Goal: Book appointment/travel/reservation

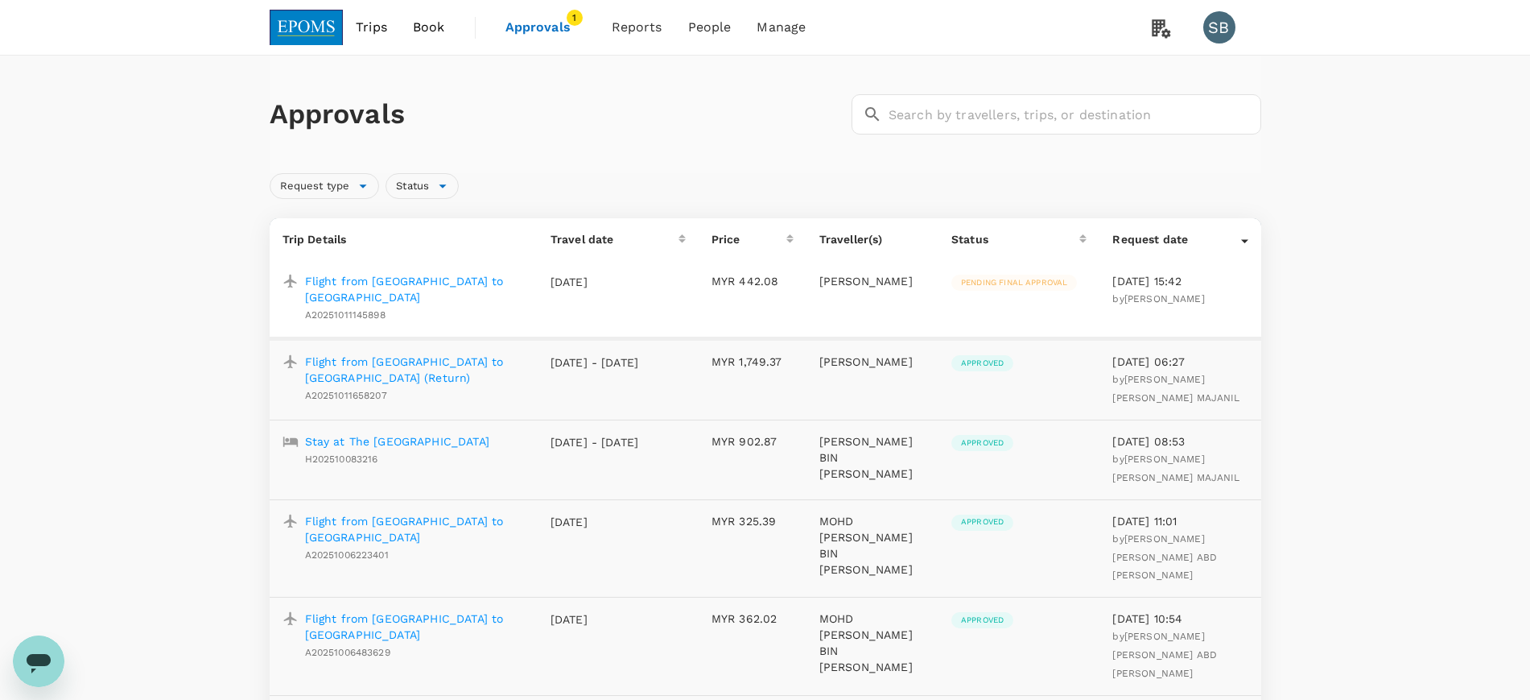
click at [305, 27] on img at bounding box center [307, 27] width 74 height 35
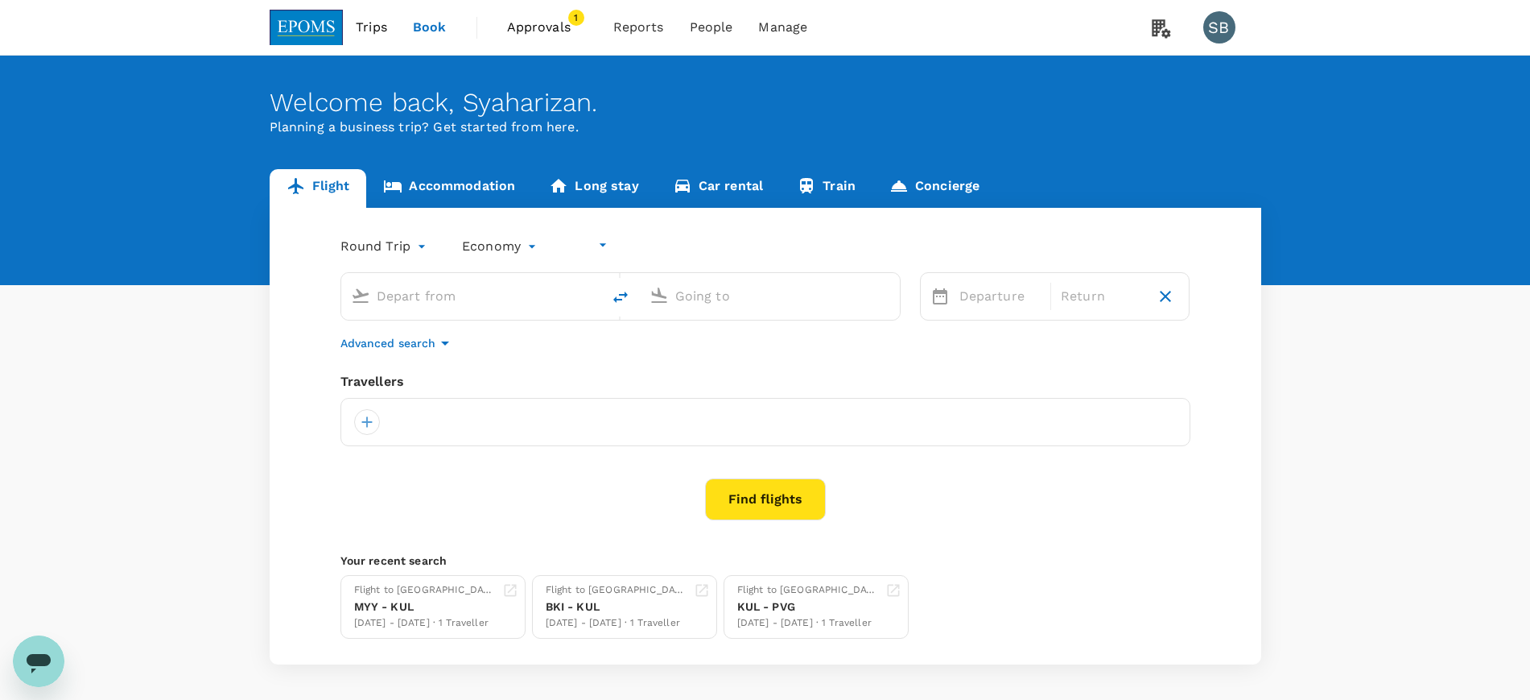
type input "undefined, undefined (any)"
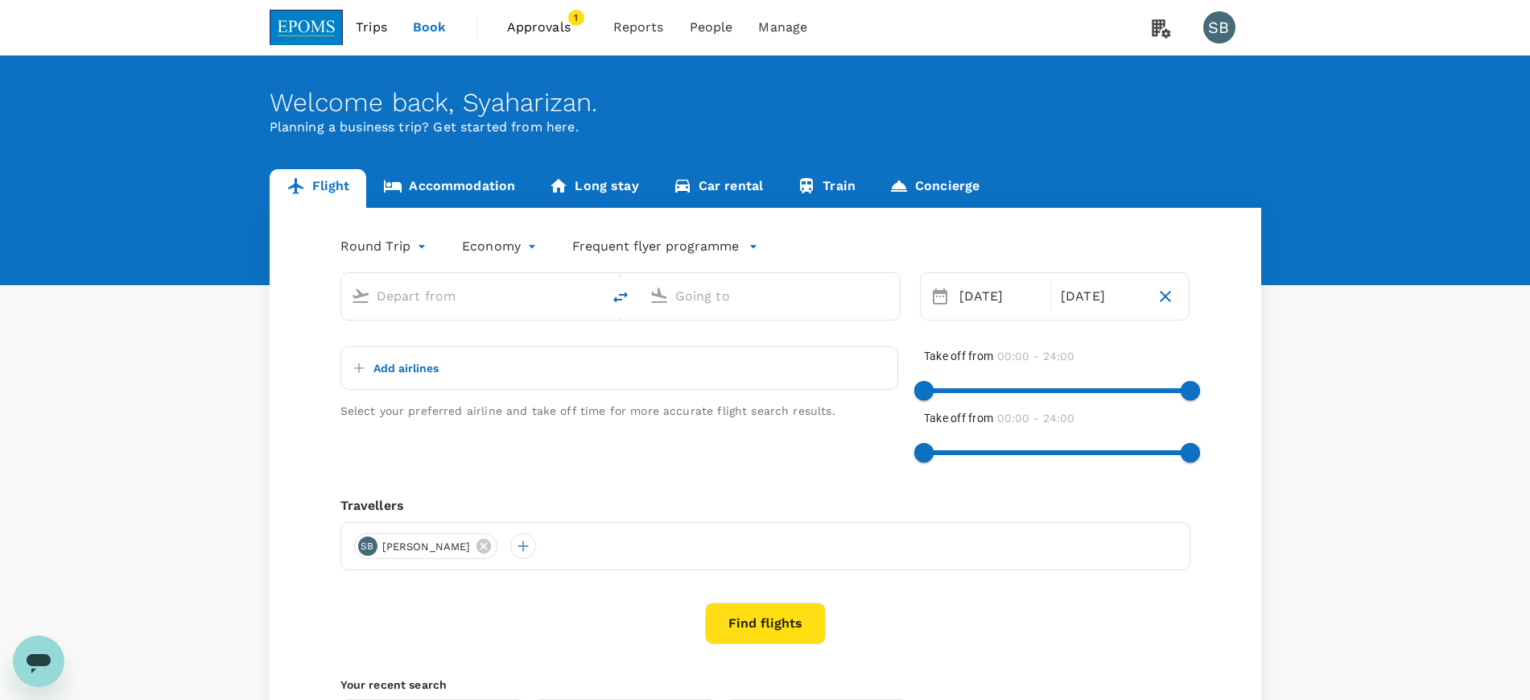
click at [524, 19] on span "Approvals" at bounding box center [547, 27] width 81 height 19
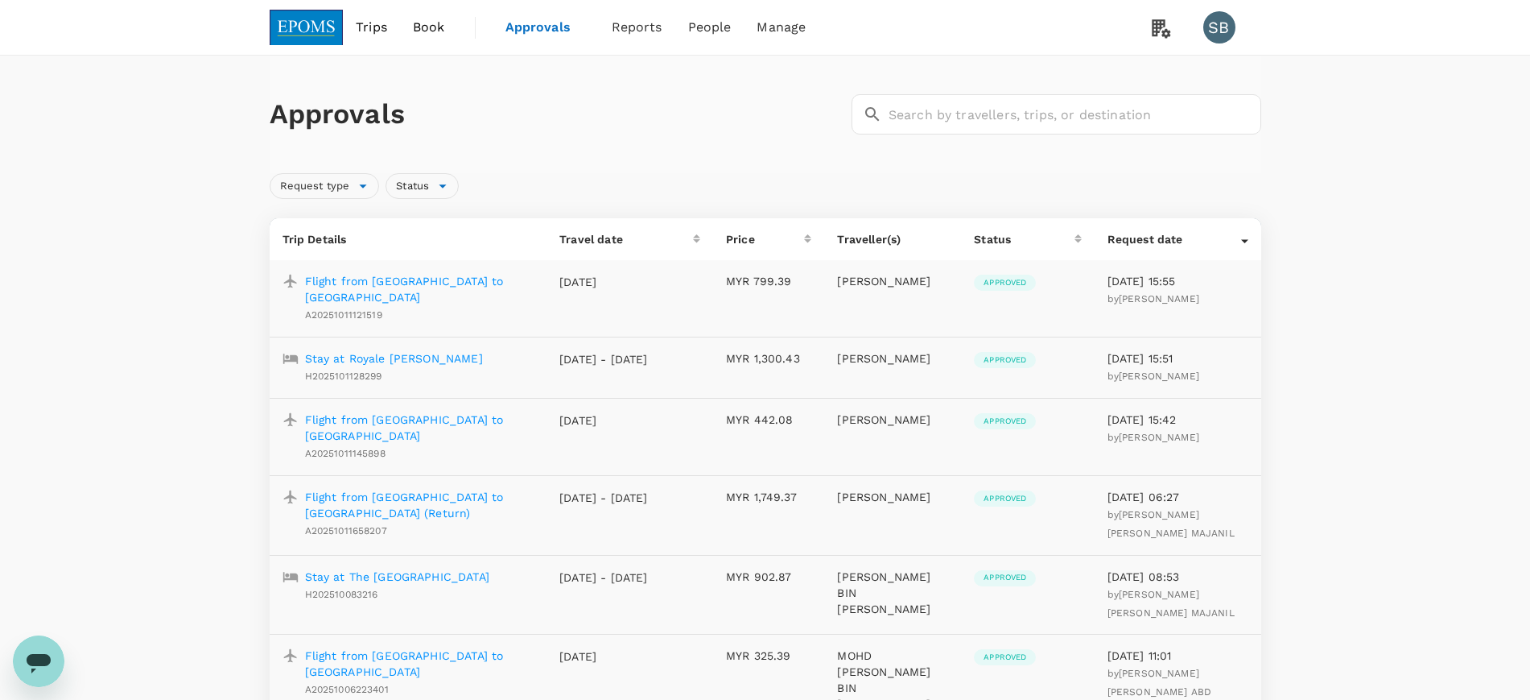
click at [331, 32] on img at bounding box center [307, 27] width 74 height 35
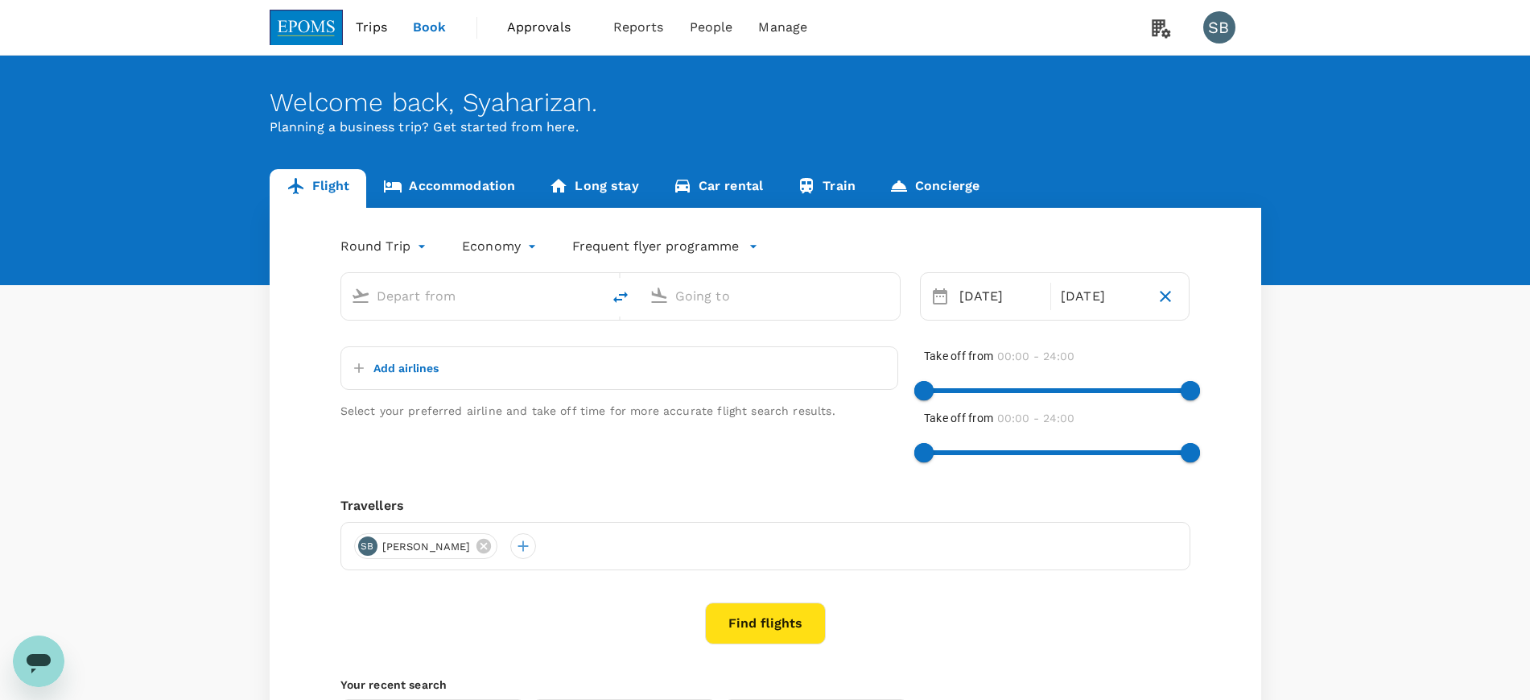
type input "[GEOGRAPHIC_DATA] (TGG)"
type input "Kuala Lumpur Intl ([GEOGRAPHIC_DATA])"
click at [438, 180] on link "Accommodation" at bounding box center [449, 188] width 166 height 39
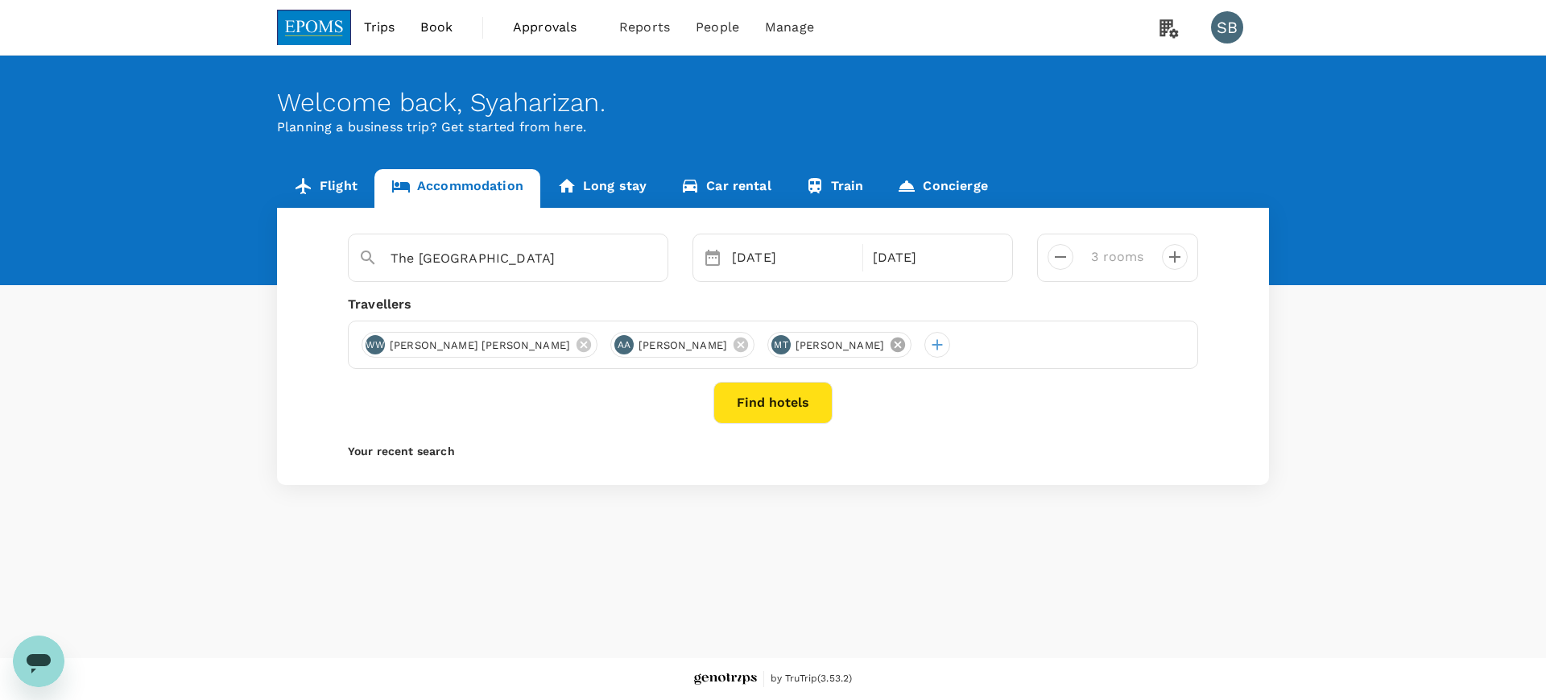
click at [905, 338] on icon at bounding box center [897, 344] width 14 height 14
click at [737, 340] on span "[PERSON_NAME]" at bounding box center [683, 345] width 108 height 16
click at [748, 343] on icon at bounding box center [740, 344] width 14 height 14
drag, startPoint x: 571, startPoint y: 342, endPoint x: 547, endPoint y: 342, distance: 23.3
click at [575, 342] on icon at bounding box center [584, 345] width 18 height 18
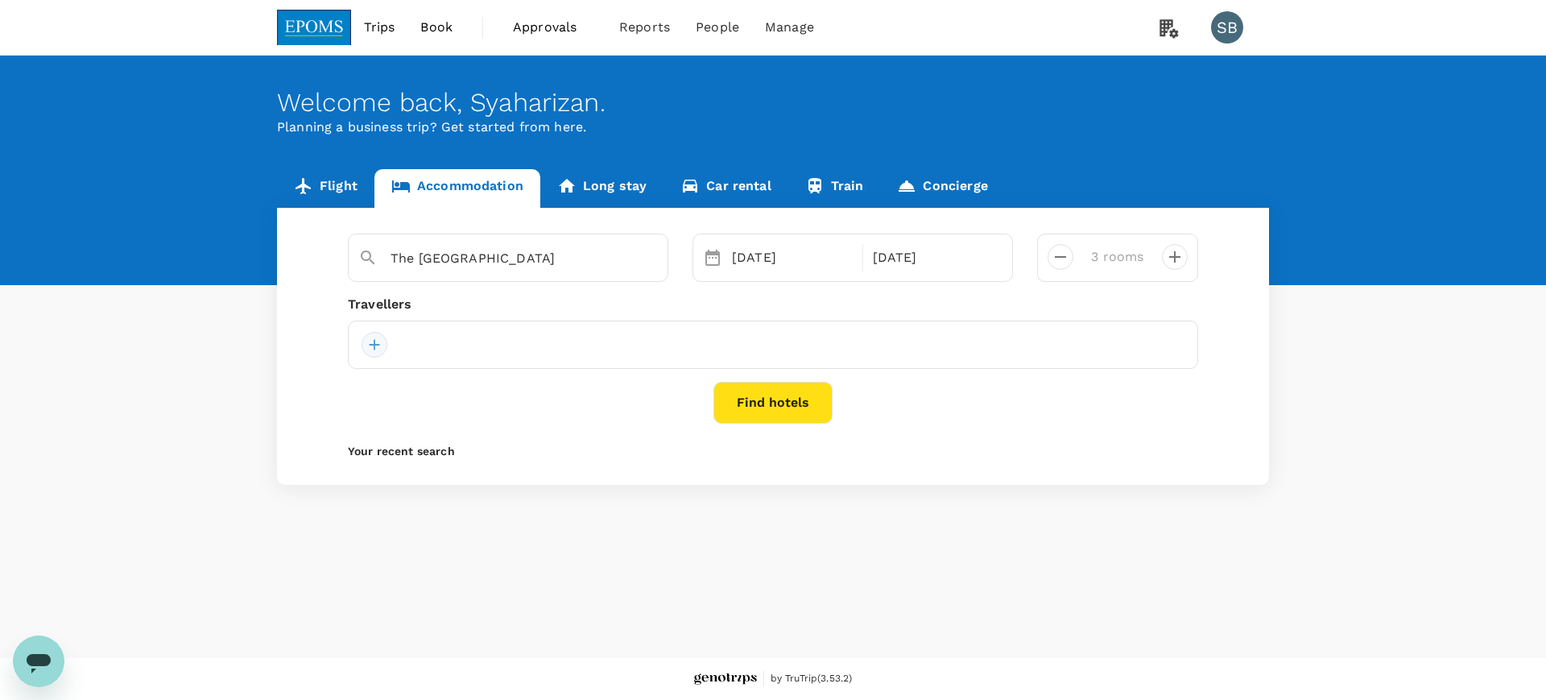
click at [378, 345] on div at bounding box center [374, 345] width 26 height 26
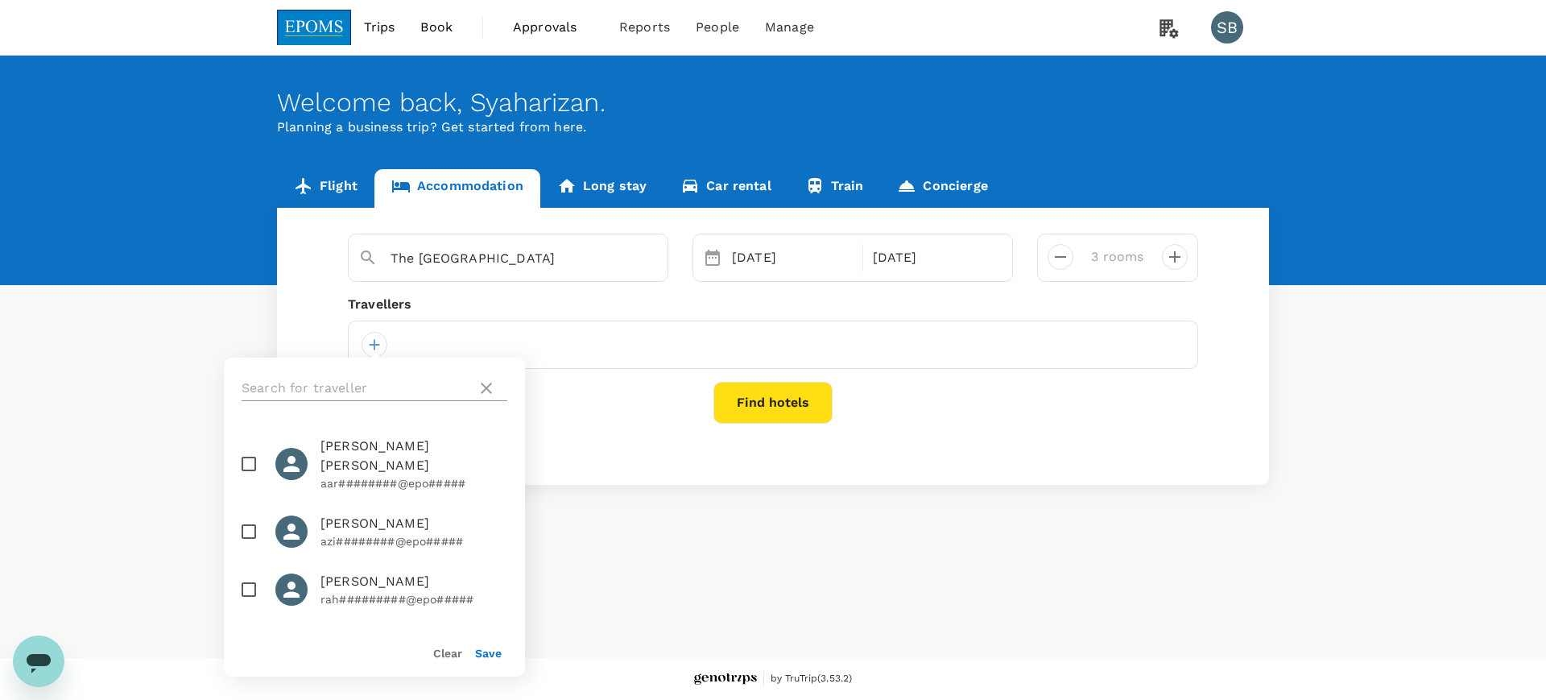
click at [382, 382] on input "text" at bounding box center [356, 388] width 229 height 26
paste input "NURALIAHUSNA"
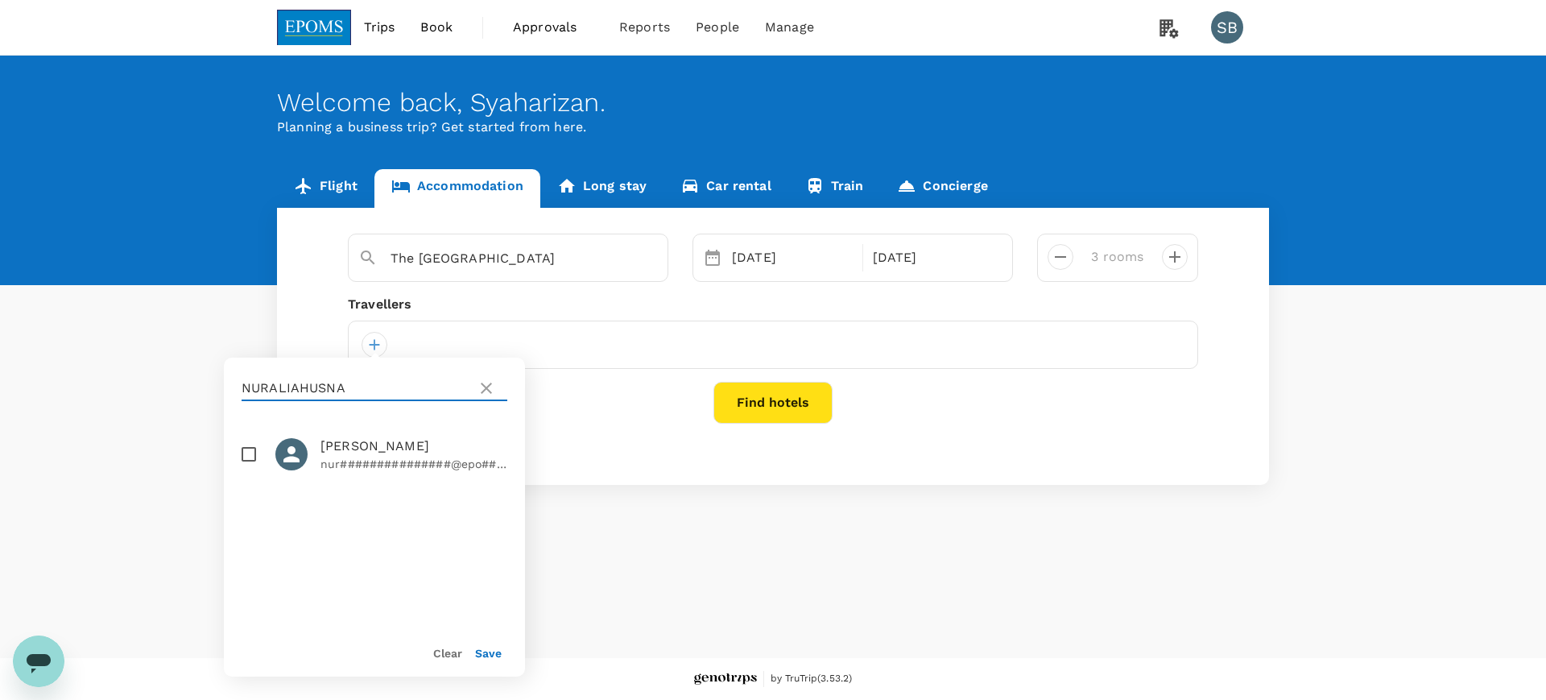
type input "NURALIAHUSNA"
click at [248, 464] on input "checkbox" at bounding box center [249, 454] width 34 height 34
checkbox input "true"
click at [487, 653] on button "Save" at bounding box center [488, 652] width 27 height 13
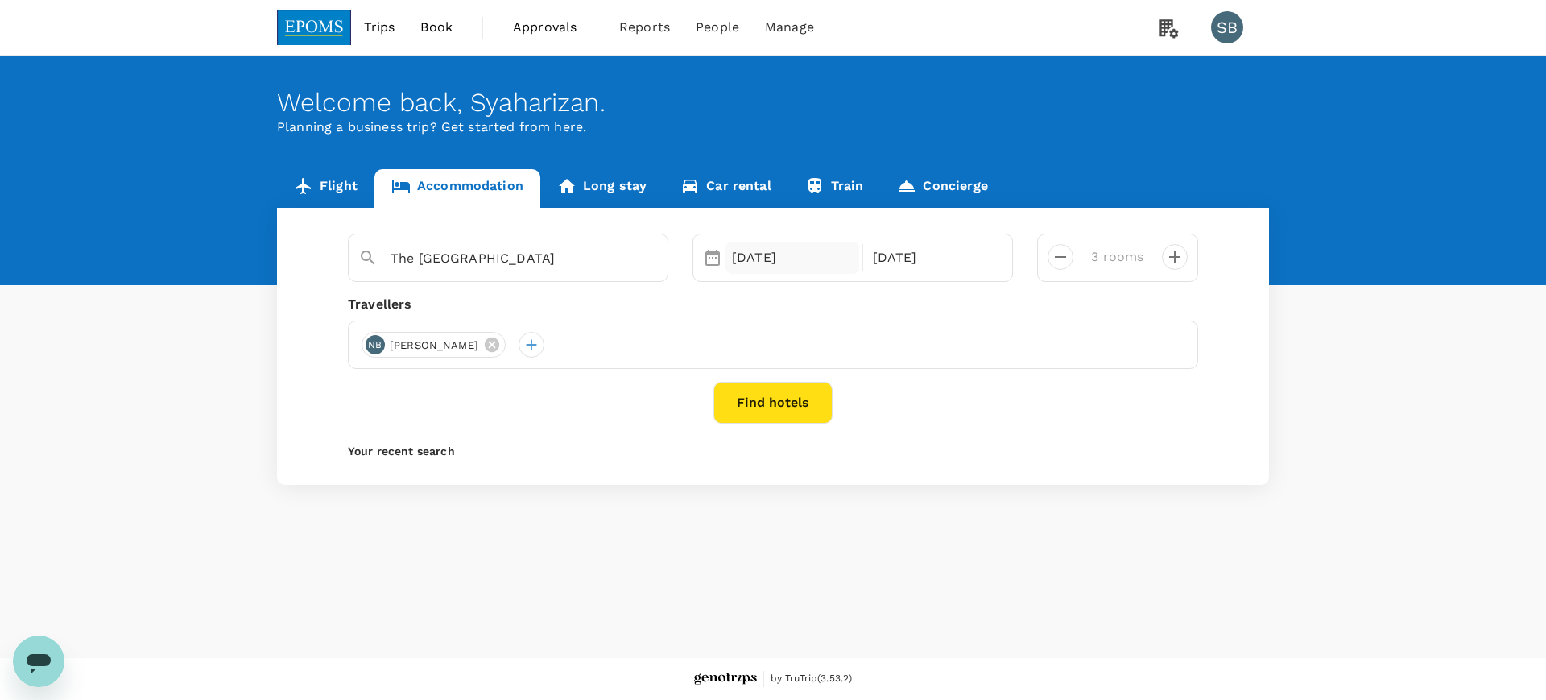
click at [745, 250] on div "[DATE]" at bounding box center [792, 258] width 134 height 32
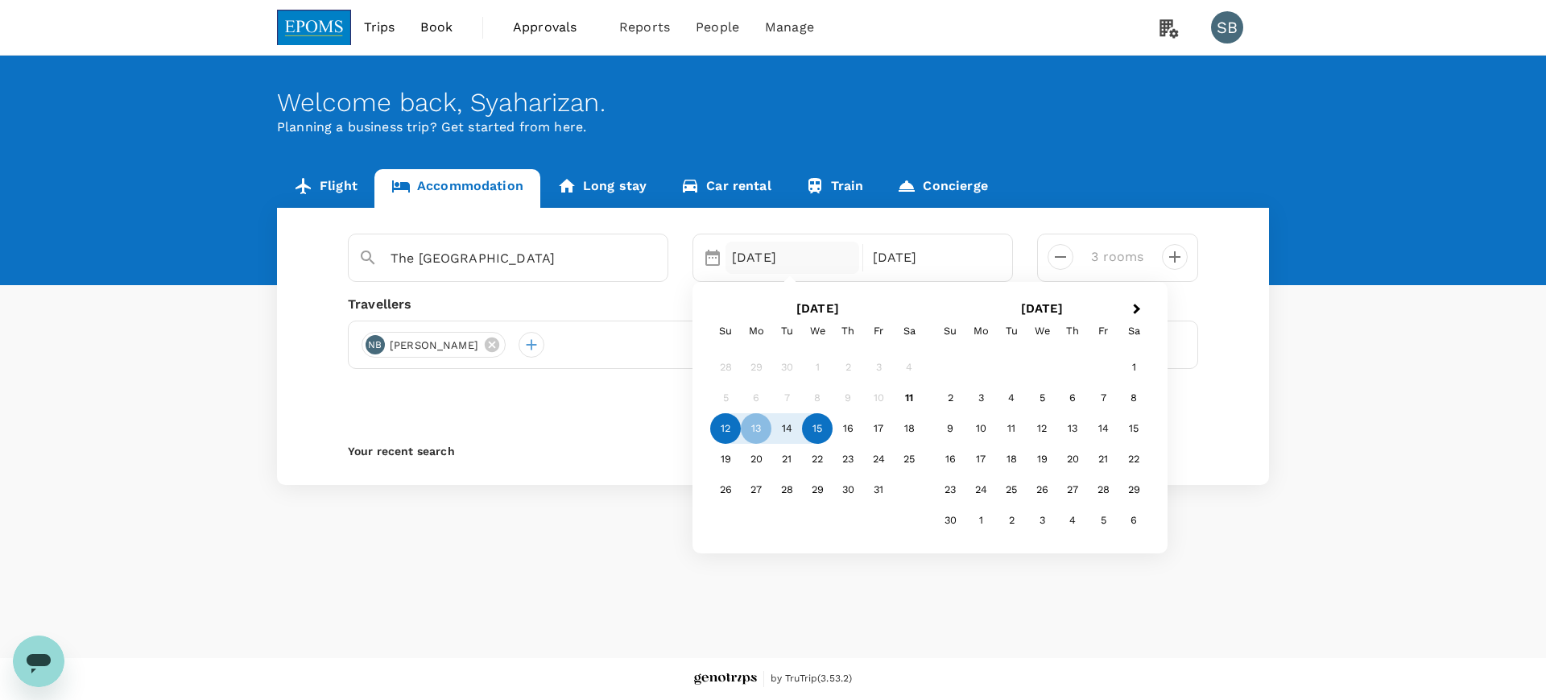
click at [732, 434] on div "12" at bounding box center [725, 428] width 31 height 31
click at [850, 433] on div "16" at bounding box center [847, 428] width 31 height 31
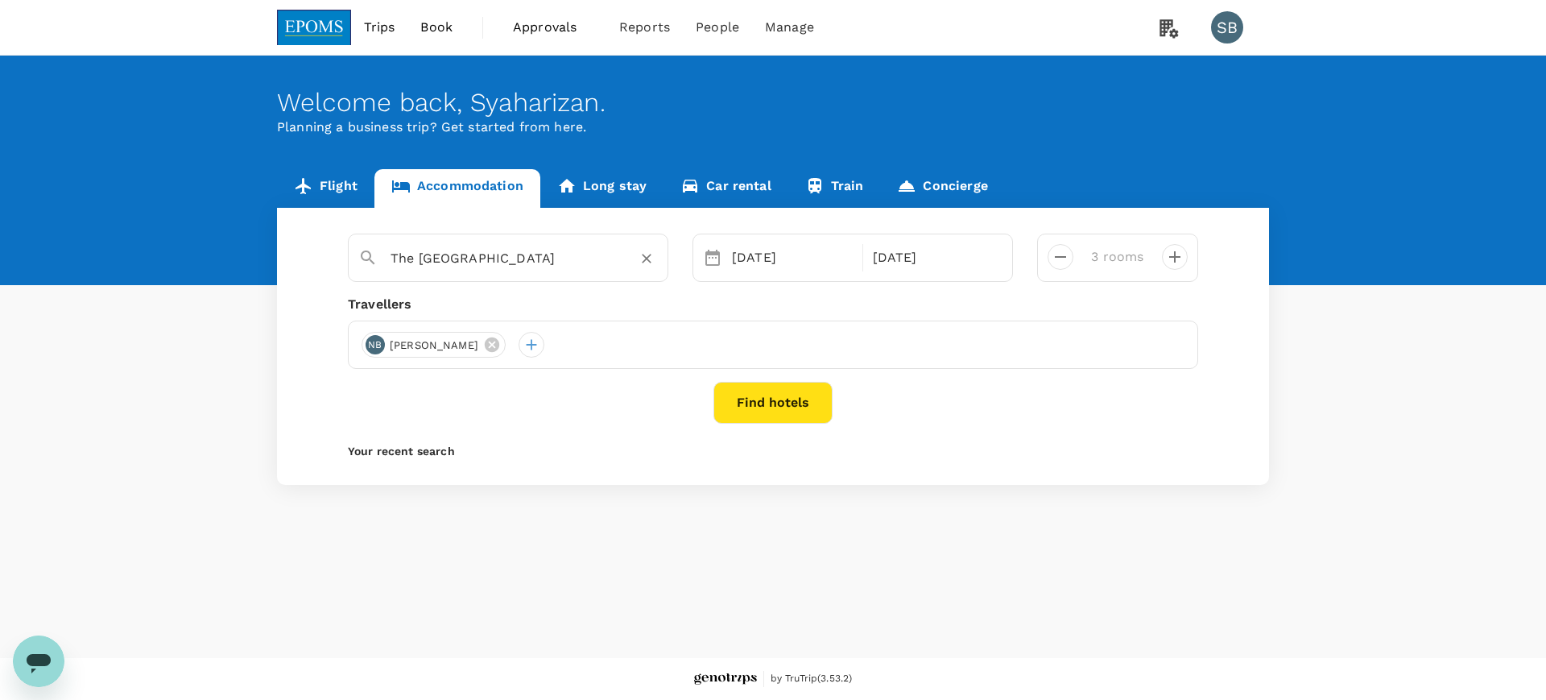
click at [640, 263] on icon "Clear" at bounding box center [646, 258] width 16 height 16
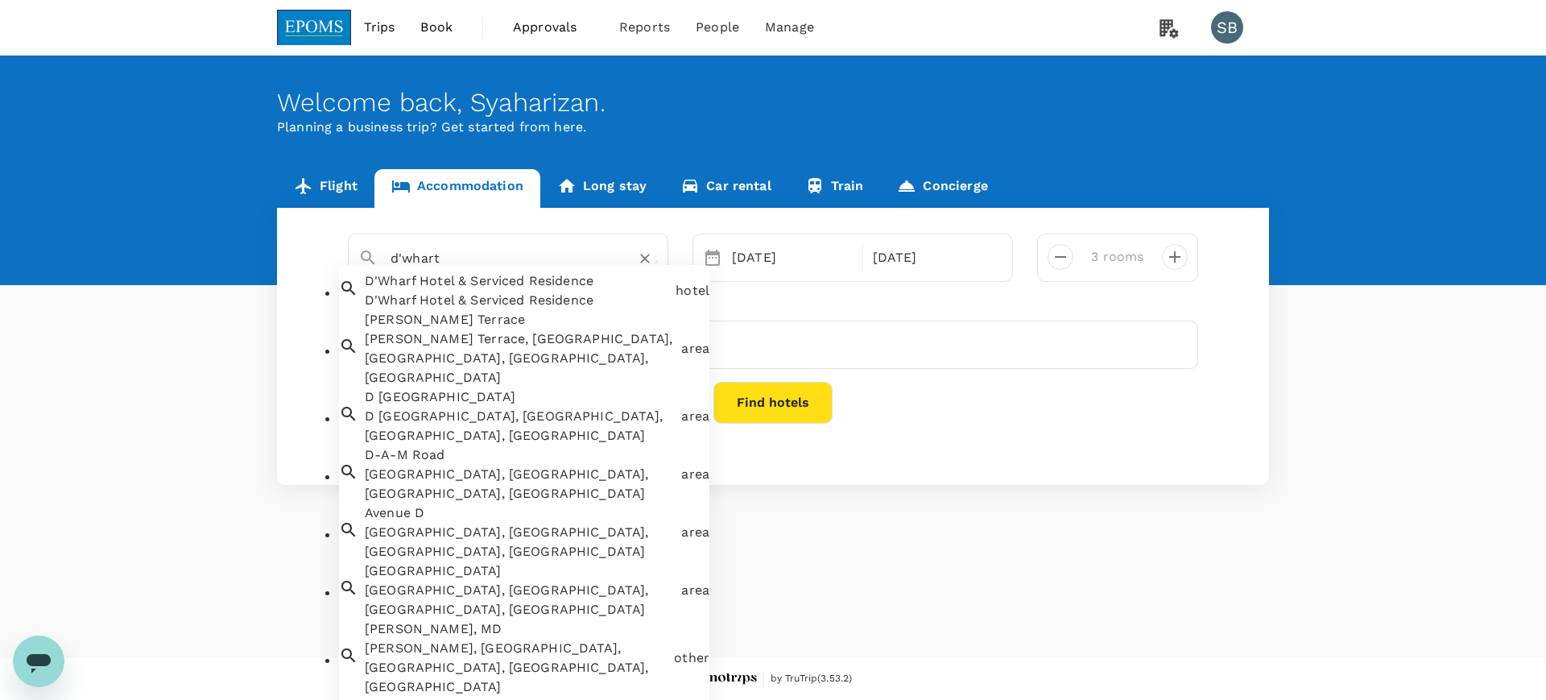
click at [527, 286] on span "D'Wharf Hotel & Serviced Residence" at bounding box center [479, 280] width 229 height 15
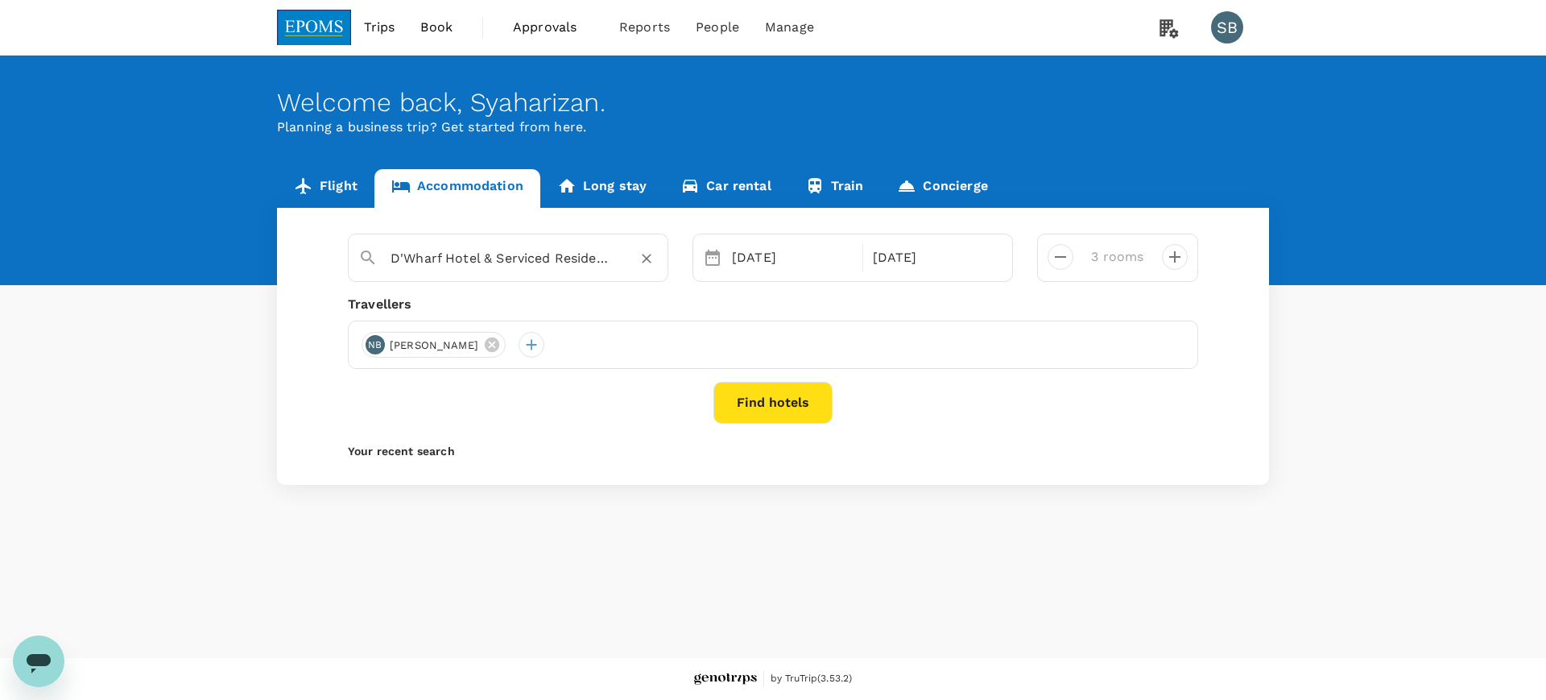
type input "D'Wharf Hotel & Serviced Residence"
click at [760, 397] on button "Find hotels" at bounding box center [772, 403] width 119 height 42
click at [1053, 258] on icon "decrease" at bounding box center [1060, 256] width 19 height 19
type input "1 room"
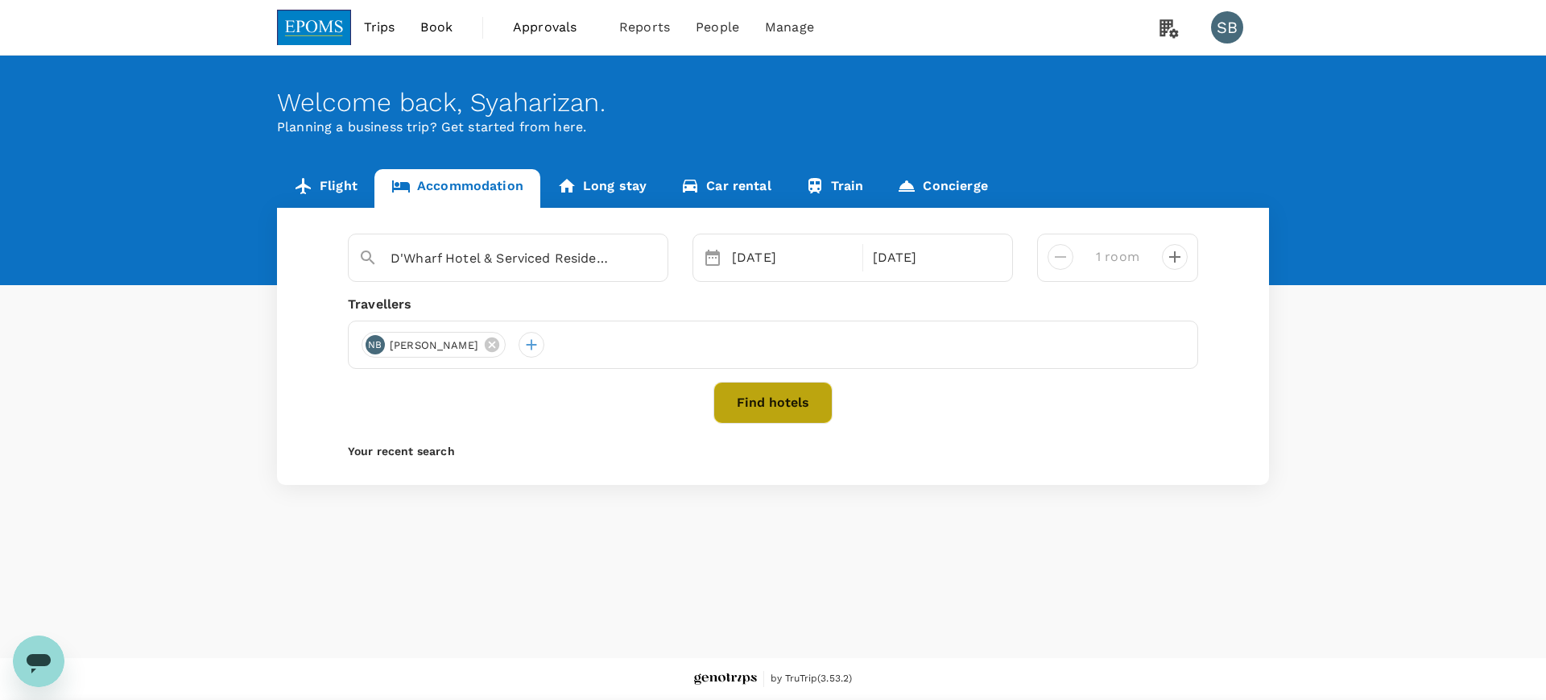
click at [758, 407] on button "Find hotels" at bounding box center [772, 403] width 119 height 42
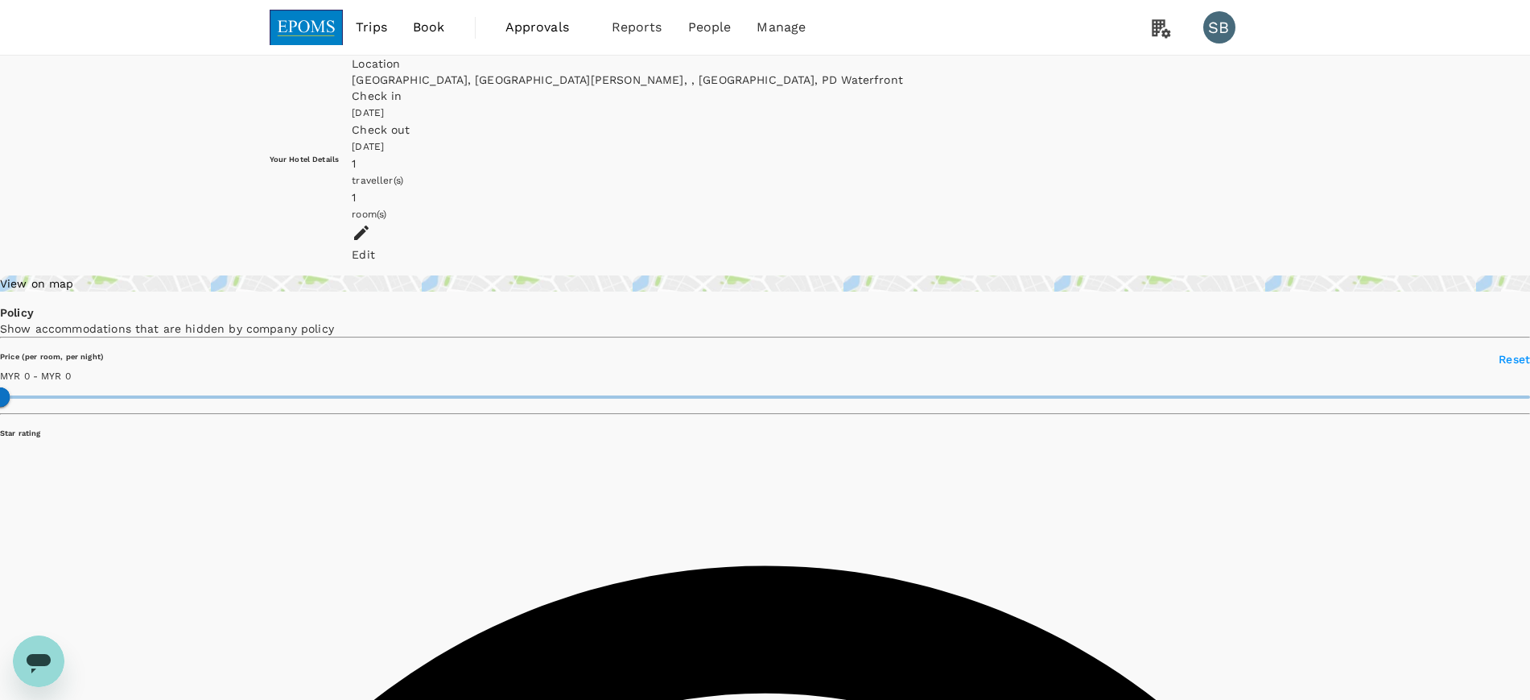
type input "208"
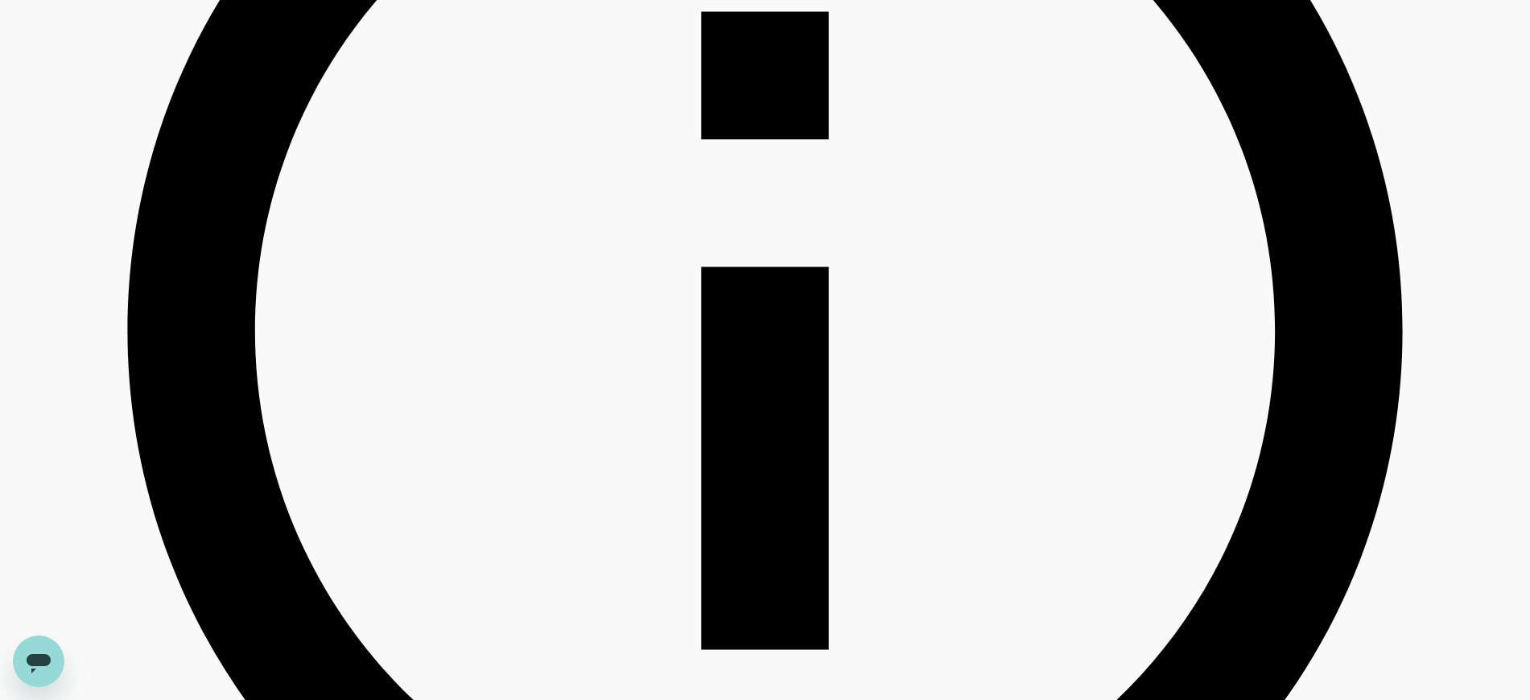
scroll to position [906, 0]
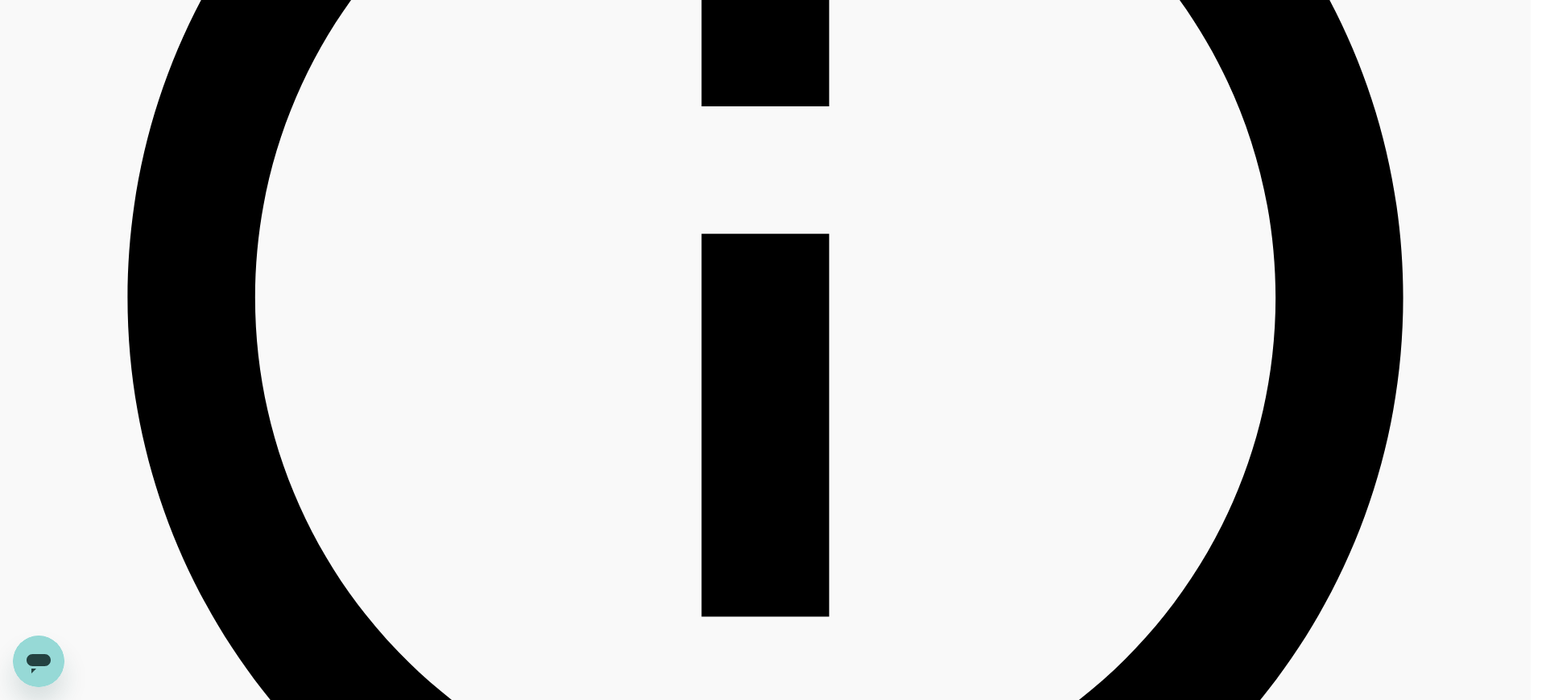
type input "60"
type input "132278411"
type input "[EMAIL_ADDRESS][DOMAIN_NAME]"
type input "100"
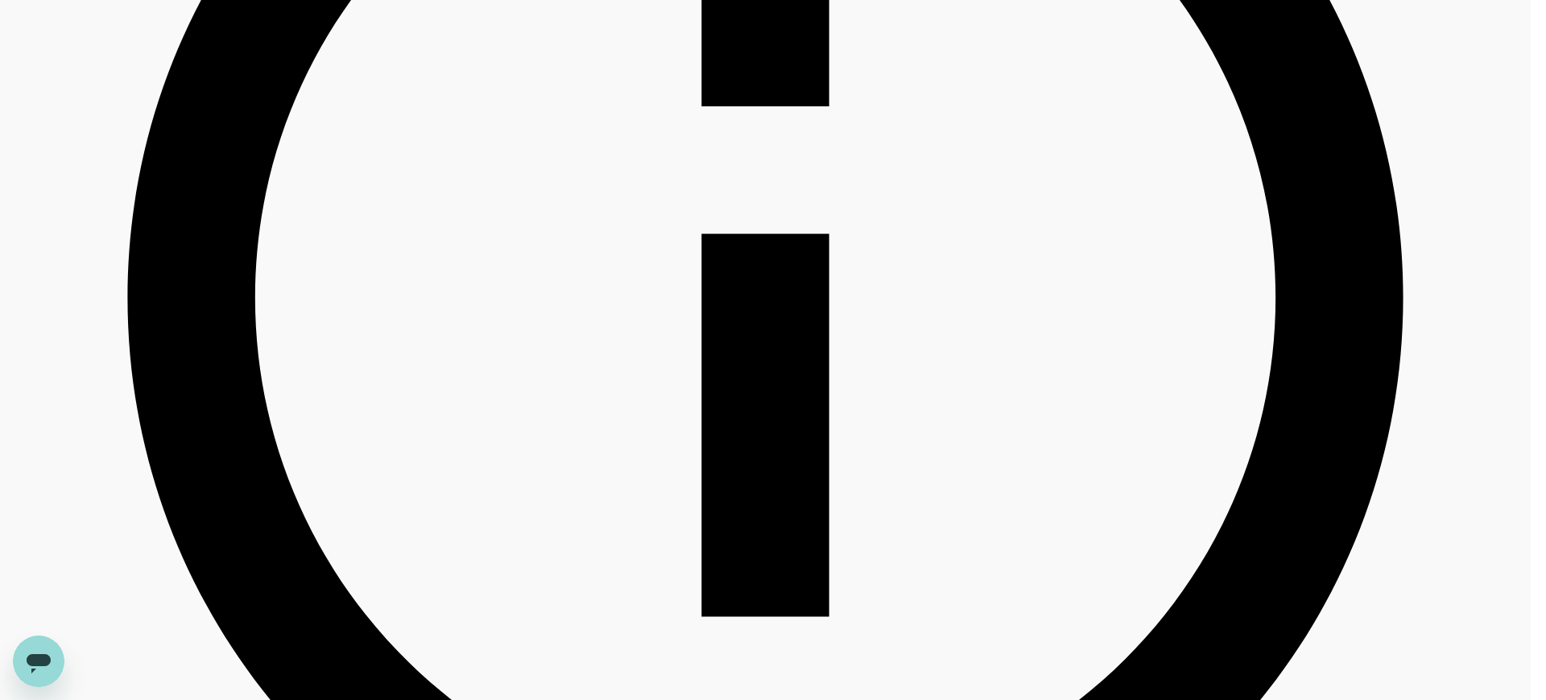
drag, startPoint x: 1200, startPoint y: 561, endPoint x: 1208, endPoint y: 565, distance: 9.0
type textarea "please quote single room with breakfast"
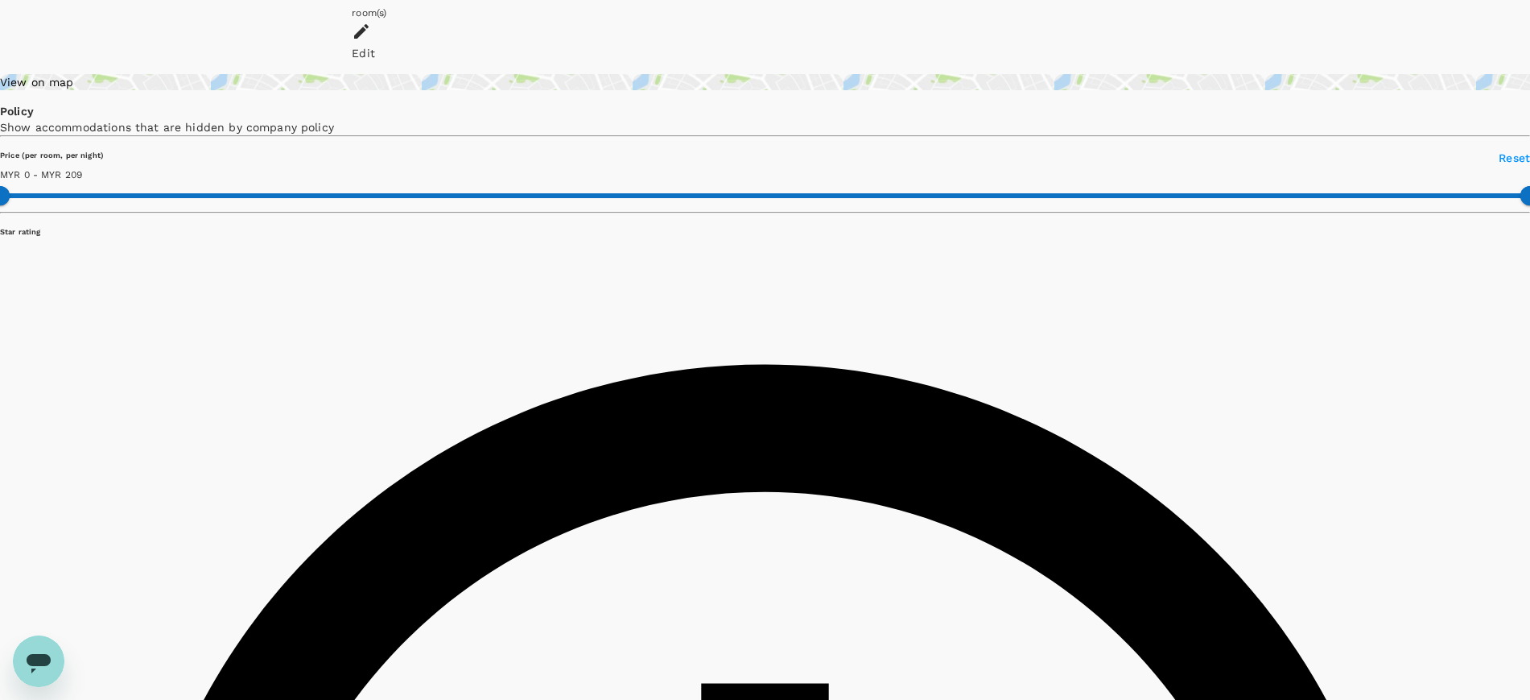
scroll to position [0, 0]
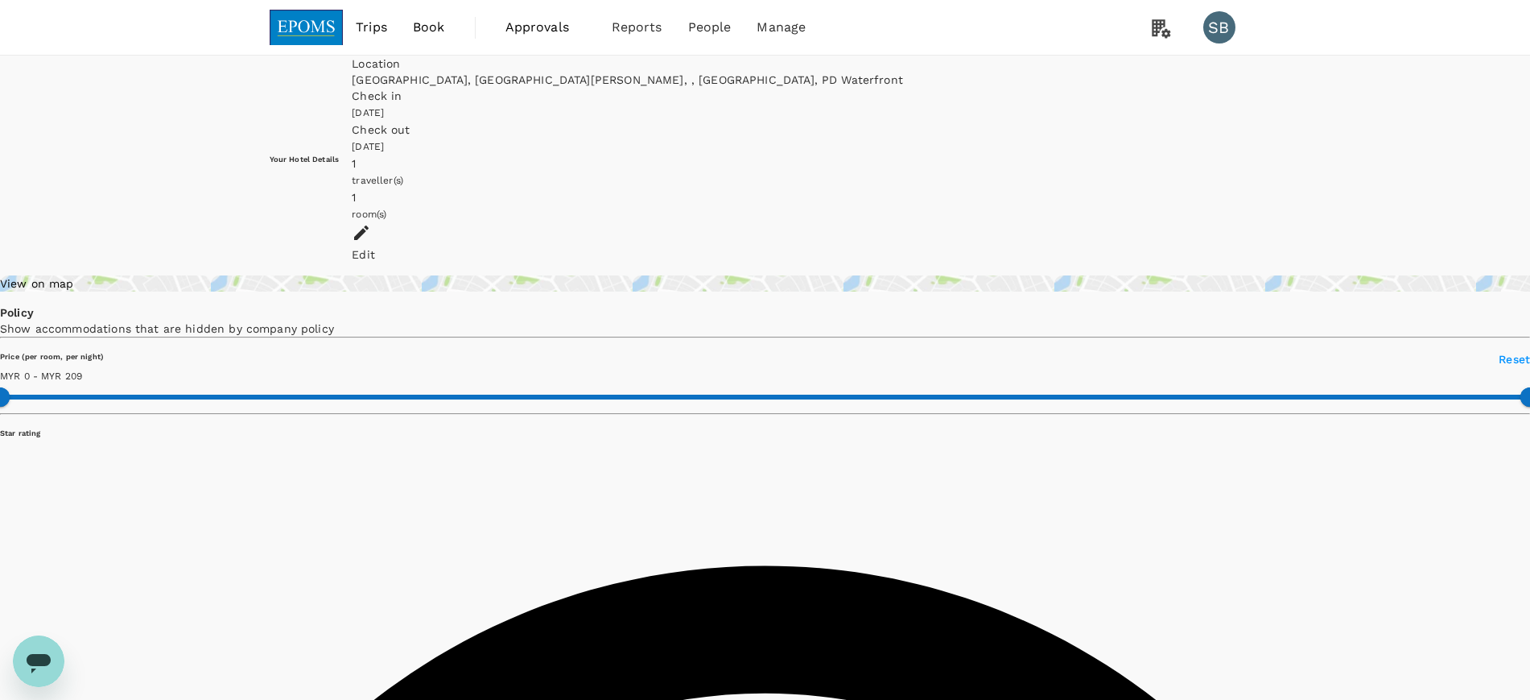
click at [290, 25] on img at bounding box center [307, 27] width 74 height 35
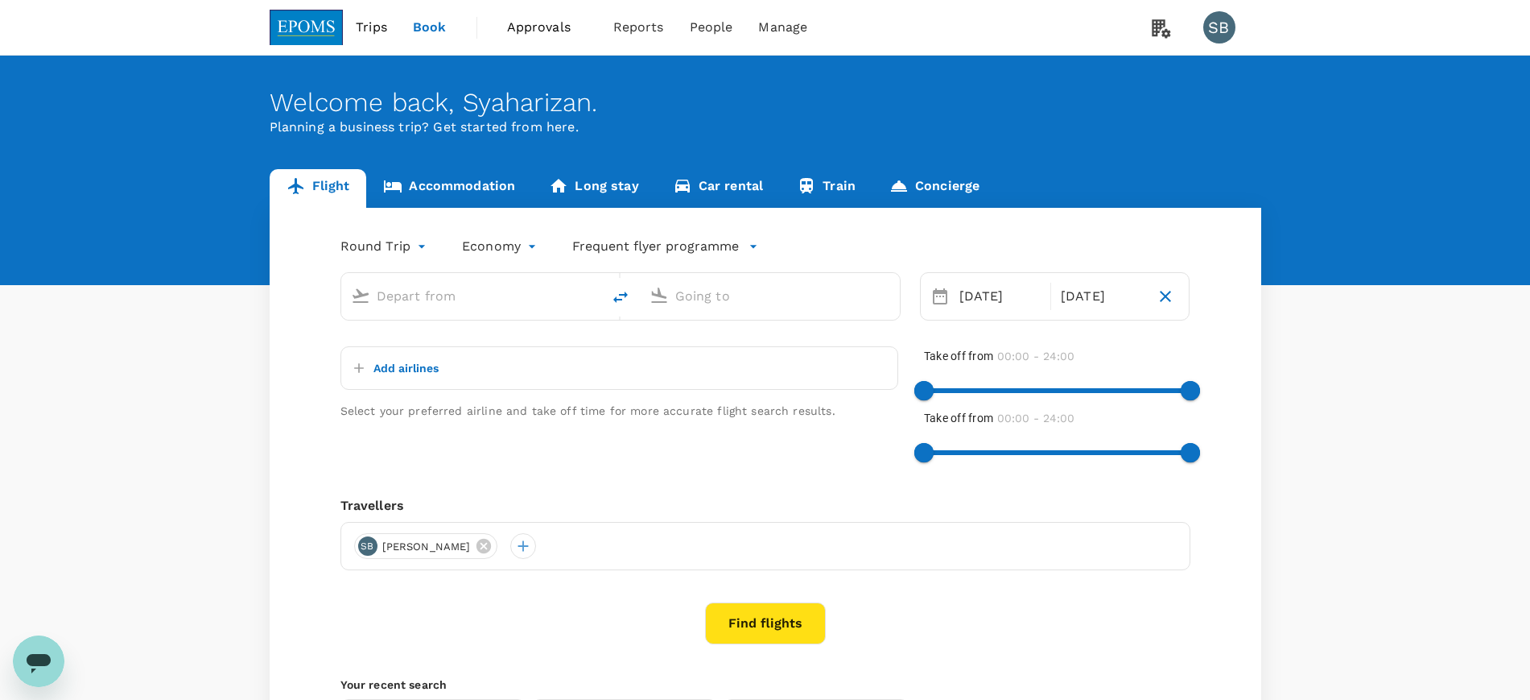
type input "[GEOGRAPHIC_DATA] (TGG)"
type input "Kuala Lumpur Intl ([GEOGRAPHIC_DATA])"
type input "[GEOGRAPHIC_DATA] (TGG)"
type input "Kuala Lumpur Intl ([GEOGRAPHIC_DATA])"
